Goal: Information Seeking & Learning: Learn about a topic

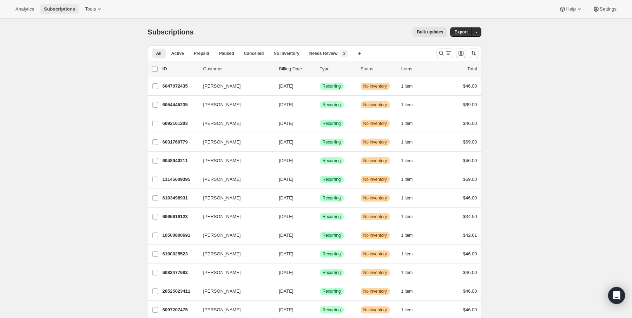
click at [59, 11] on span "Subscriptions" at bounding box center [59, 9] width 31 height 6
click at [26, 9] on span "Analytics" at bounding box center [24, 9] width 19 height 6
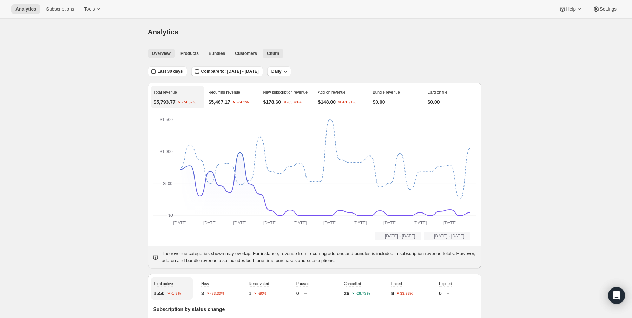
click at [272, 52] on span "Churn" at bounding box center [273, 54] width 12 height 6
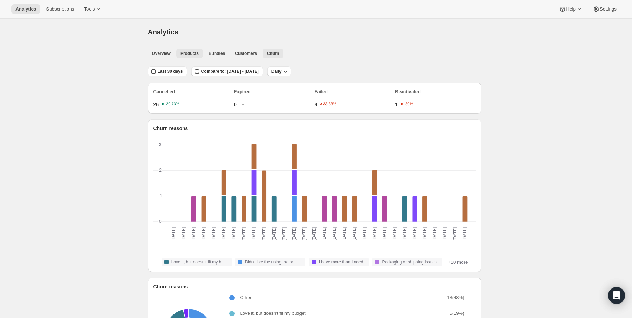
click at [188, 58] on button "Products" at bounding box center [189, 53] width 27 height 10
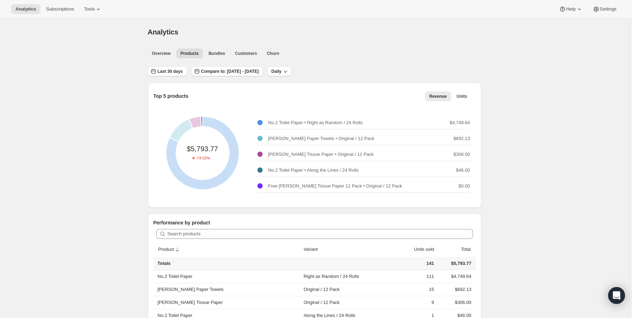
click at [286, 169] on p "No.2 Toilet Paper • Along the Lines / 24 Rolls" at bounding box center [313, 169] width 91 height 7
click at [296, 122] on p "No.2 Toilet Paper • Right as Random / 24 Rolls" at bounding box center [315, 122] width 95 height 7
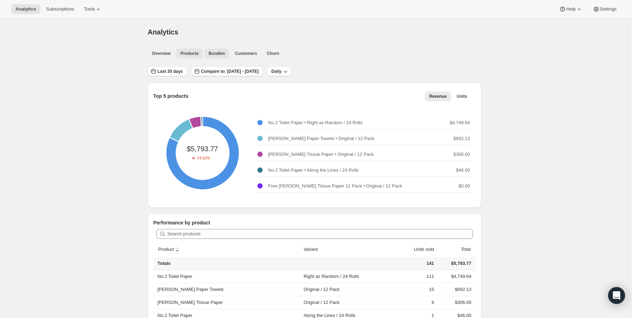
click at [223, 56] on button "Bundles" at bounding box center [216, 53] width 25 height 10
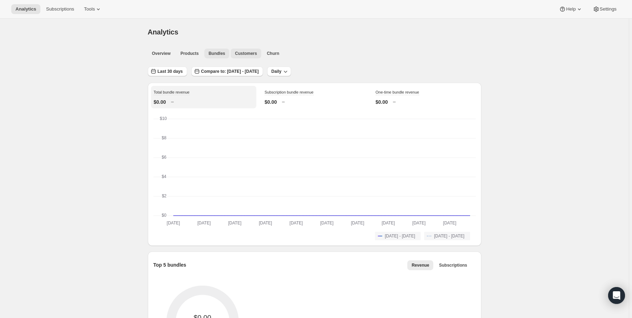
click at [241, 57] on button "Customers" at bounding box center [246, 53] width 31 height 10
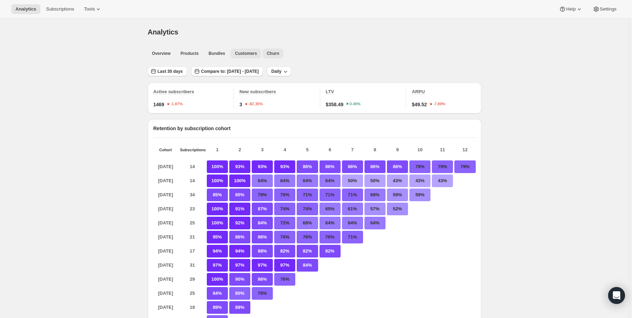
click at [268, 56] on button "Churn" at bounding box center [273, 53] width 21 height 10
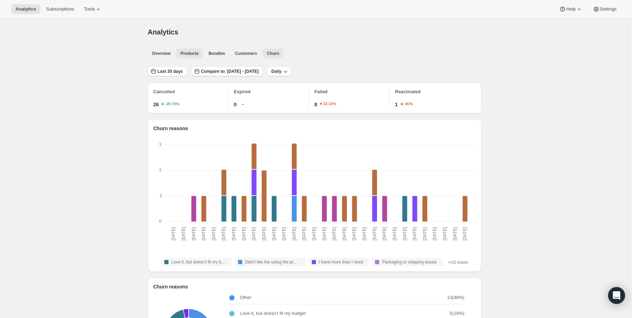
click at [185, 53] on span "Products" at bounding box center [190, 54] width 18 height 6
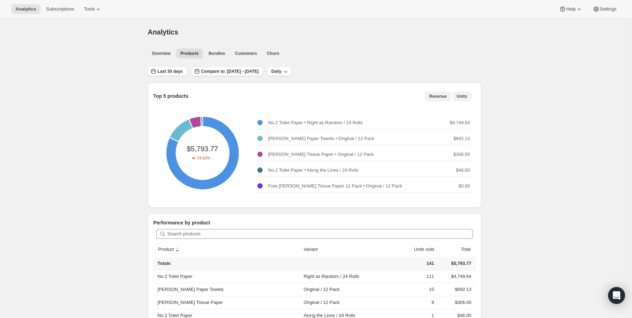
click at [466, 96] on span "Units" at bounding box center [462, 96] width 11 height 6
click at [444, 91] on button "Revenue" at bounding box center [438, 96] width 26 height 10
click at [465, 94] on span "Units" at bounding box center [462, 96] width 11 height 6
click at [169, 53] on span "Overview" at bounding box center [161, 54] width 19 height 6
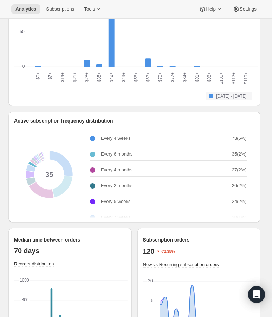
scroll to position [84, 0]
